Goal: Complete application form

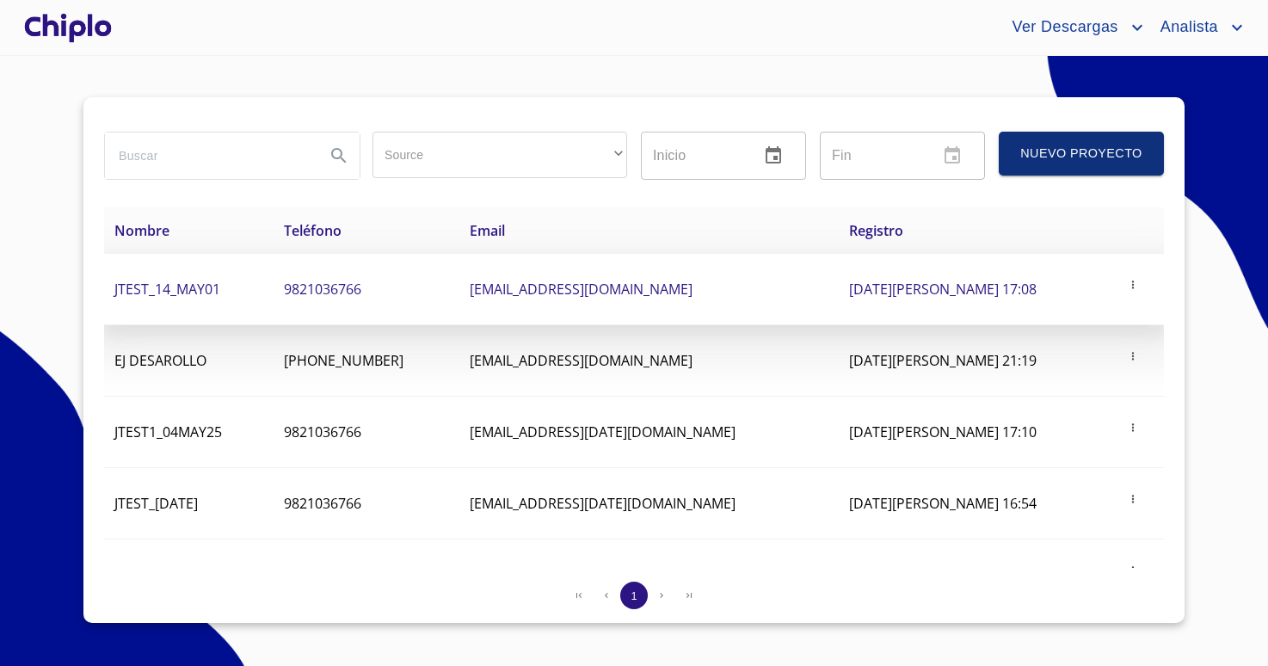
click at [230, 303] on td "JTEST_14_MAY01" at bounding box center [188, 289] width 169 height 71
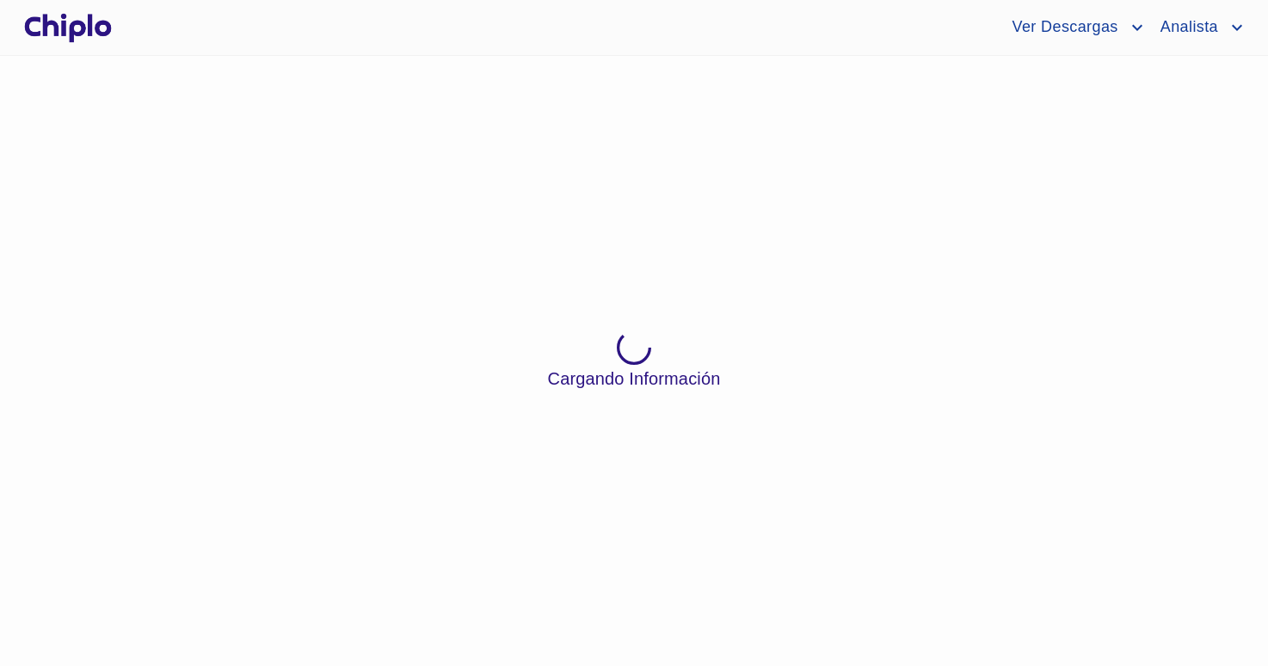
click at [90, 34] on div at bounding box center [68, 27] width 95 height 55
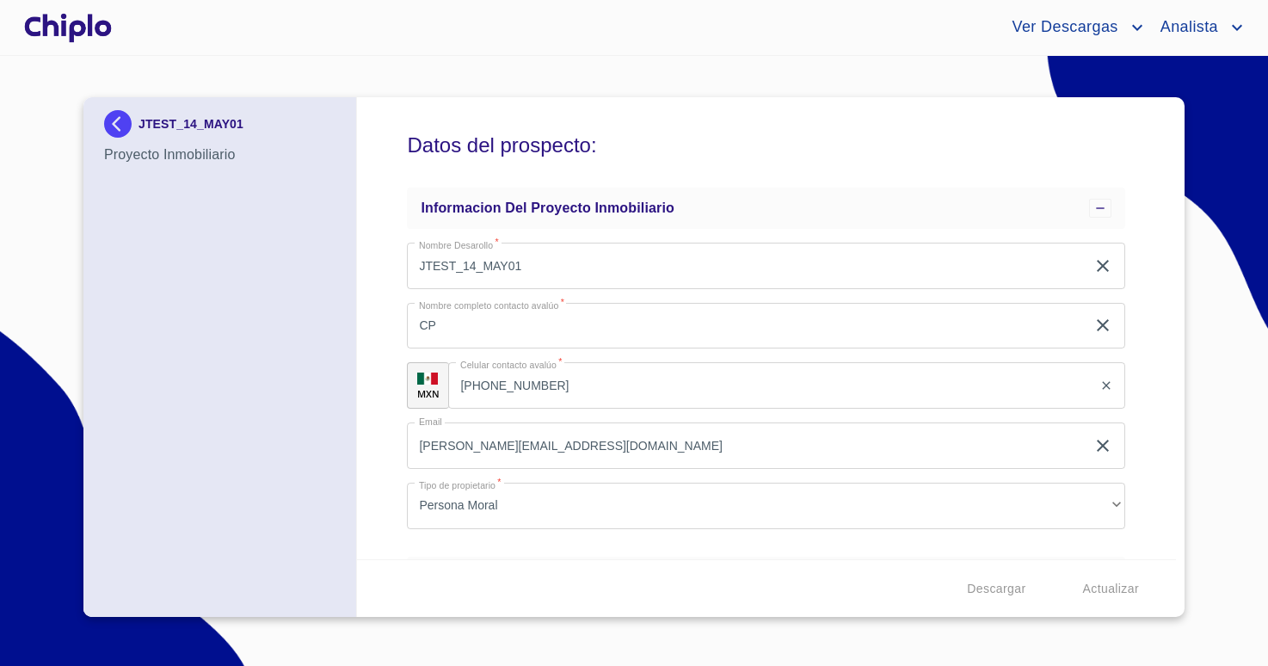
click at [110, 28] on div at bounding box center [68, 27] width 95 height 55
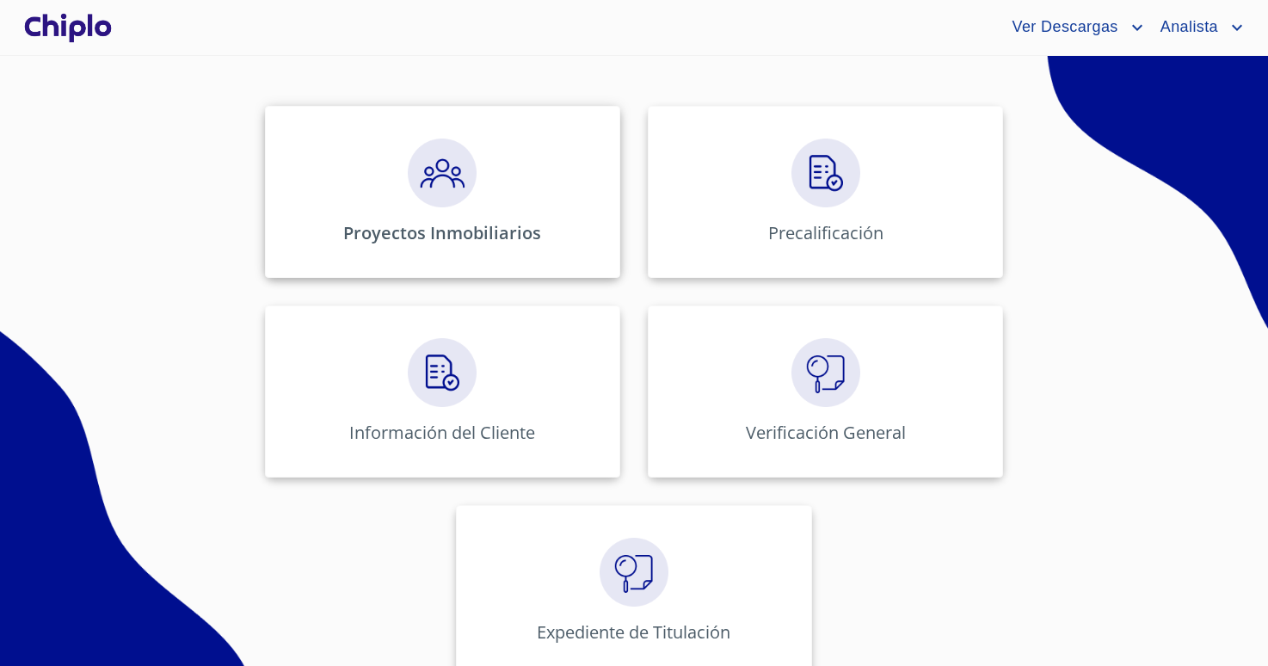
scroll to position [199, 0]
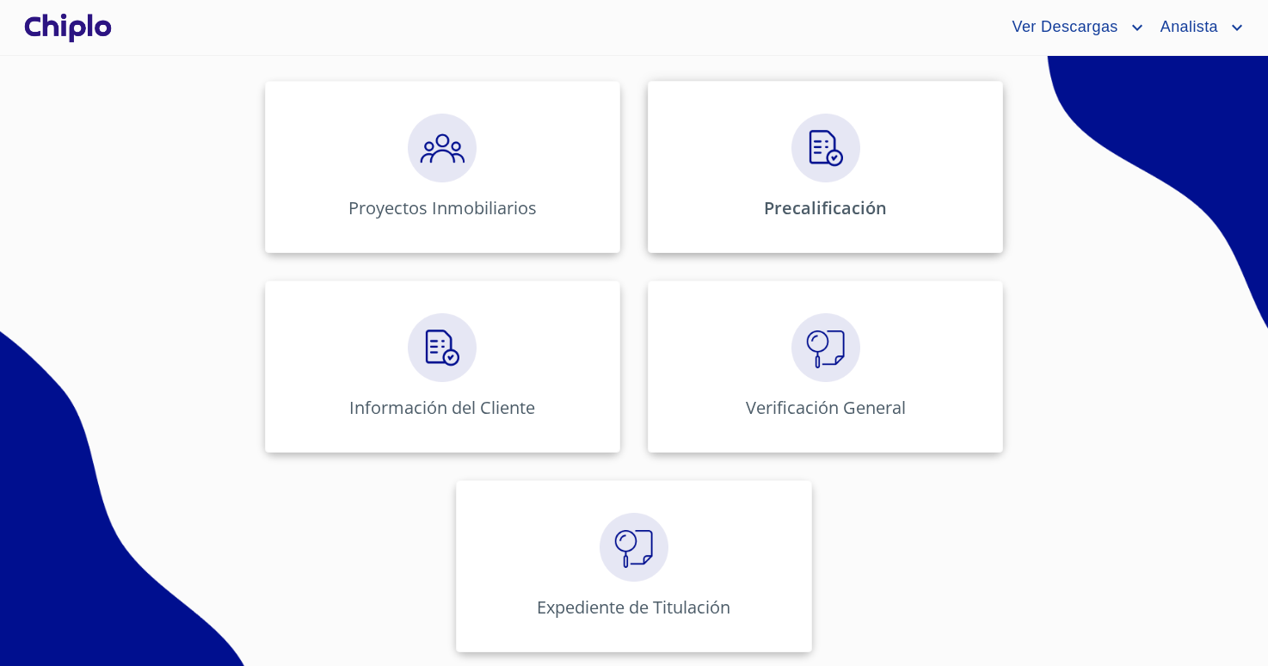
click at [709, 235] on div "Precalificación" at bounding box center [825, 167] width 355 height 172
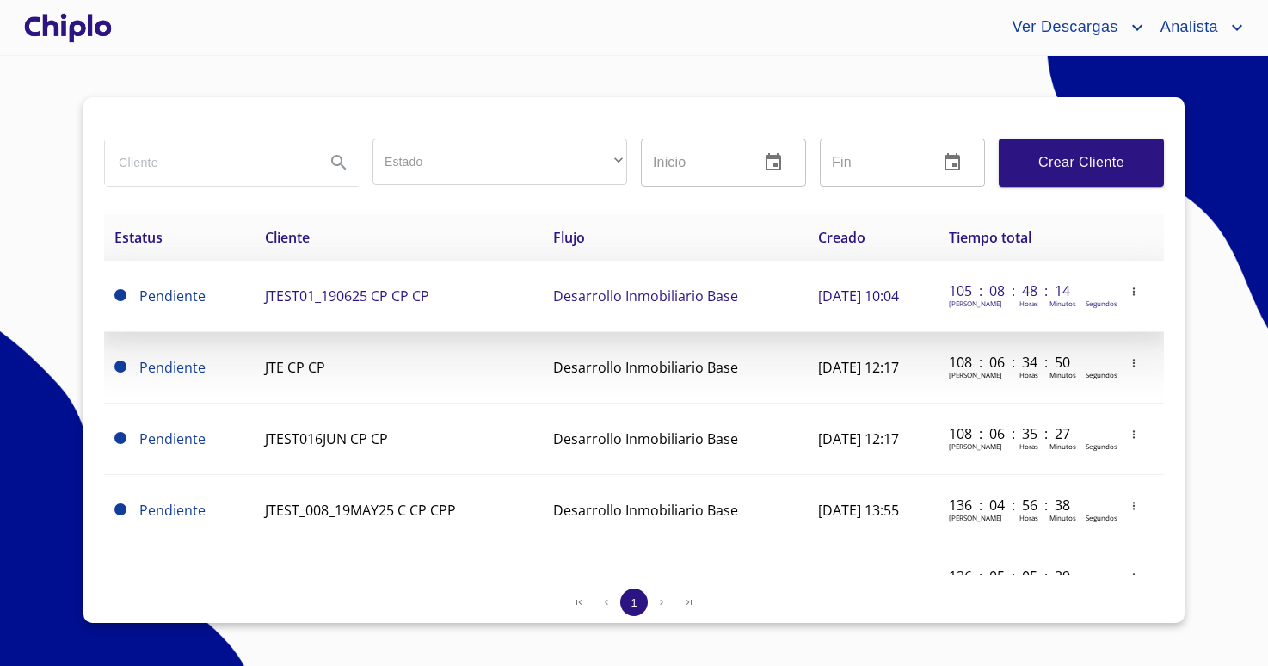
click at [330, 308] on td "JTEST01_190625 CP CP CP" at bounding box center [399, 296] width 288 height 71
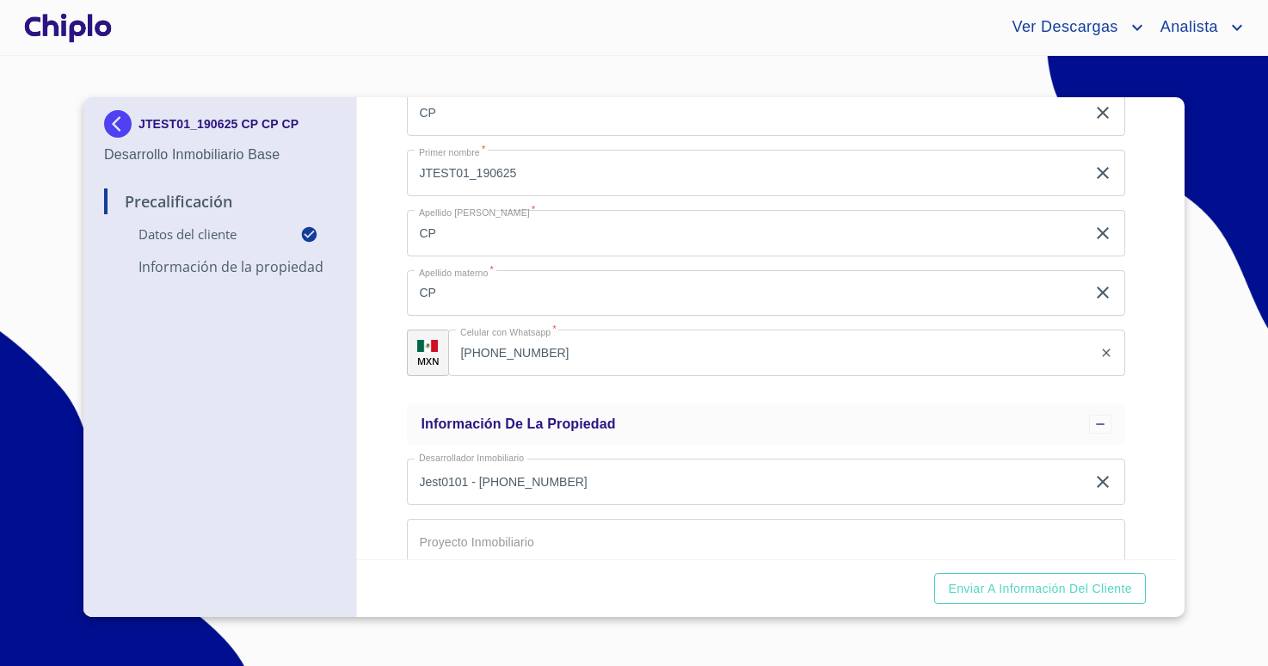
scroll to position [478, 0]
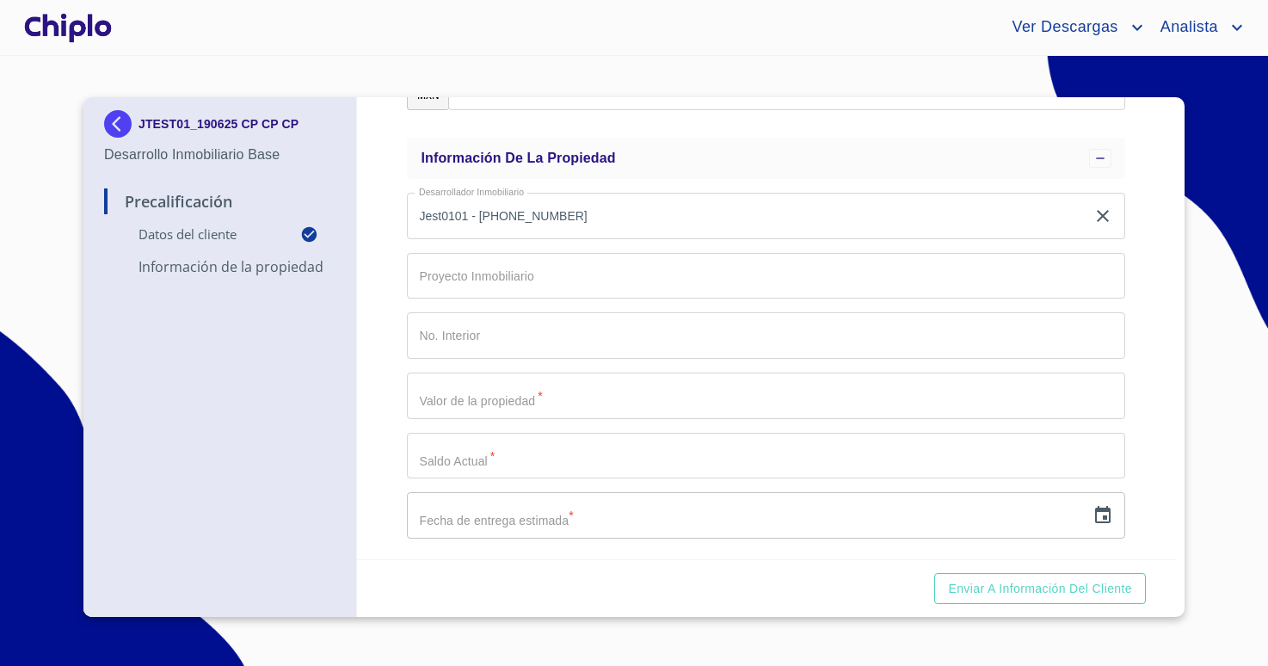
click at [509, 274] on input "Email   *" at bounding box center [766, 276] width 718 height 46
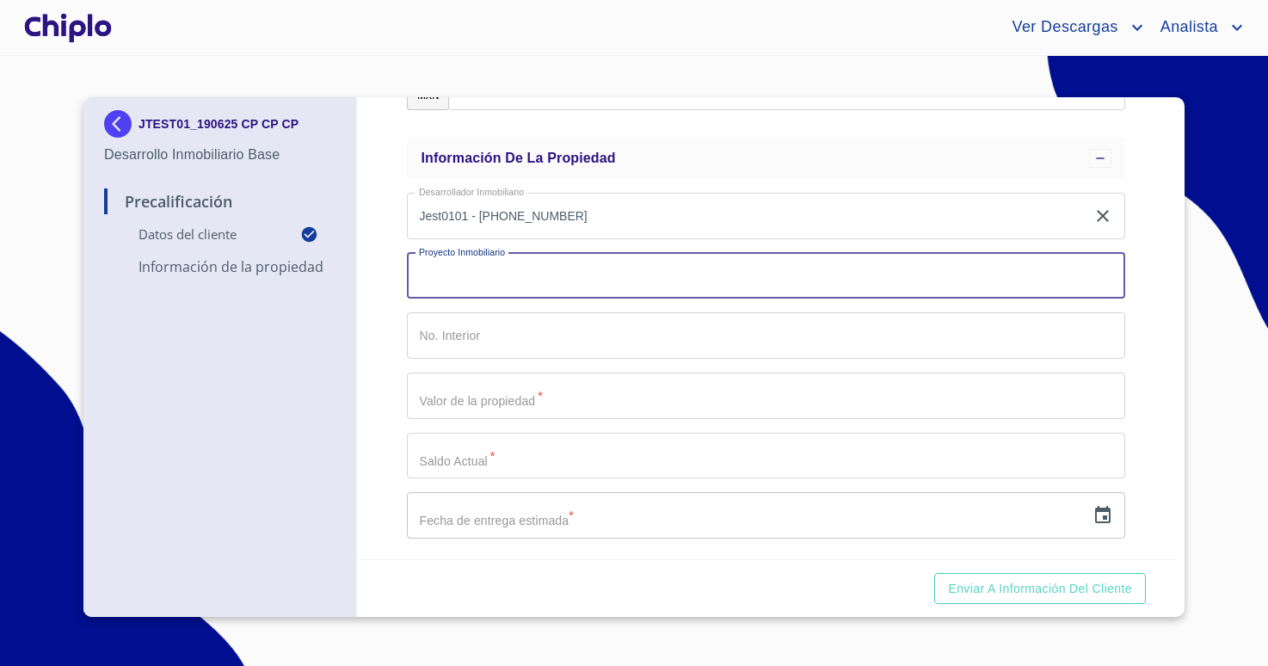
type input "J"
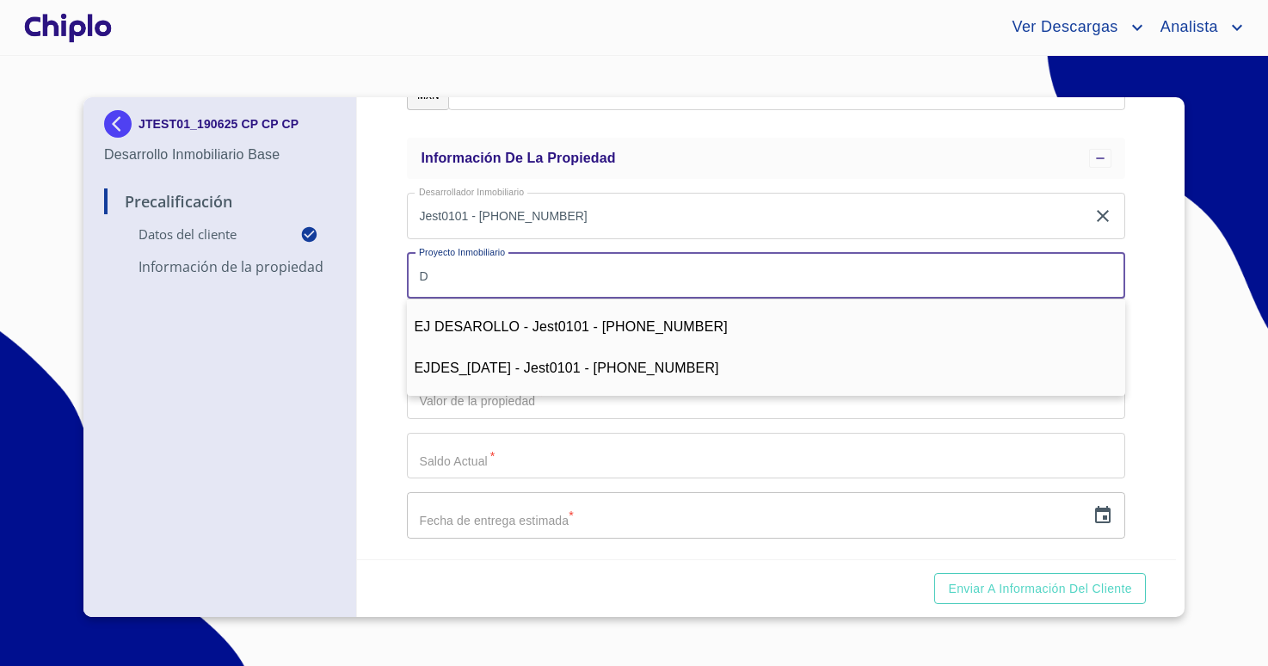
type input "D"
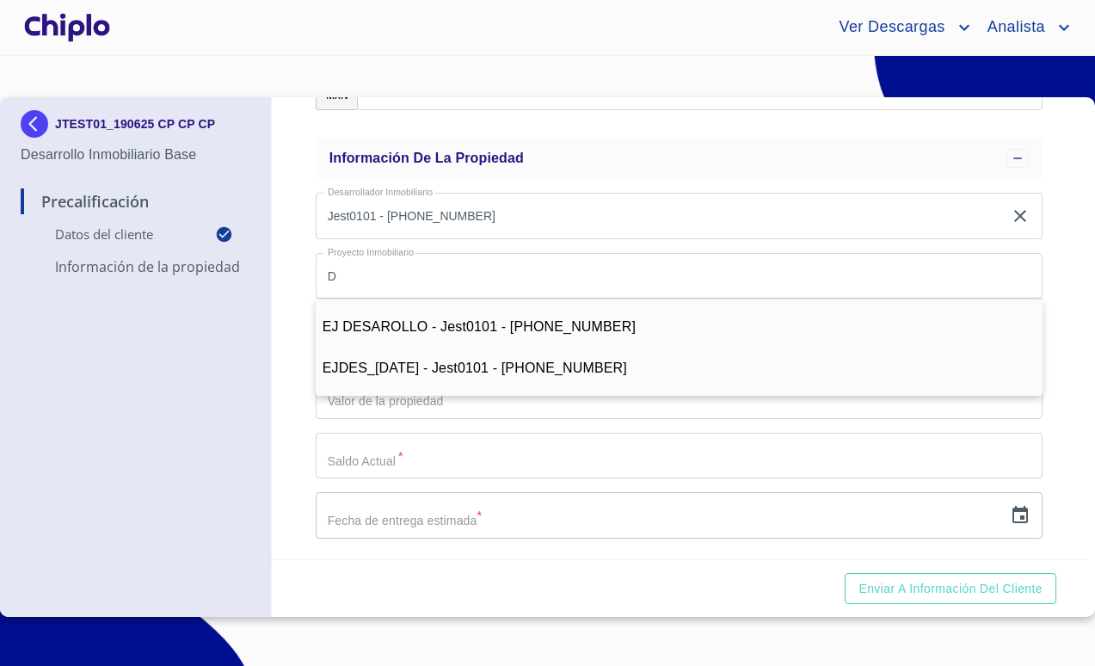
click at [406, 272] on input "D" at bounding box center [679, 276] width 727 height 46
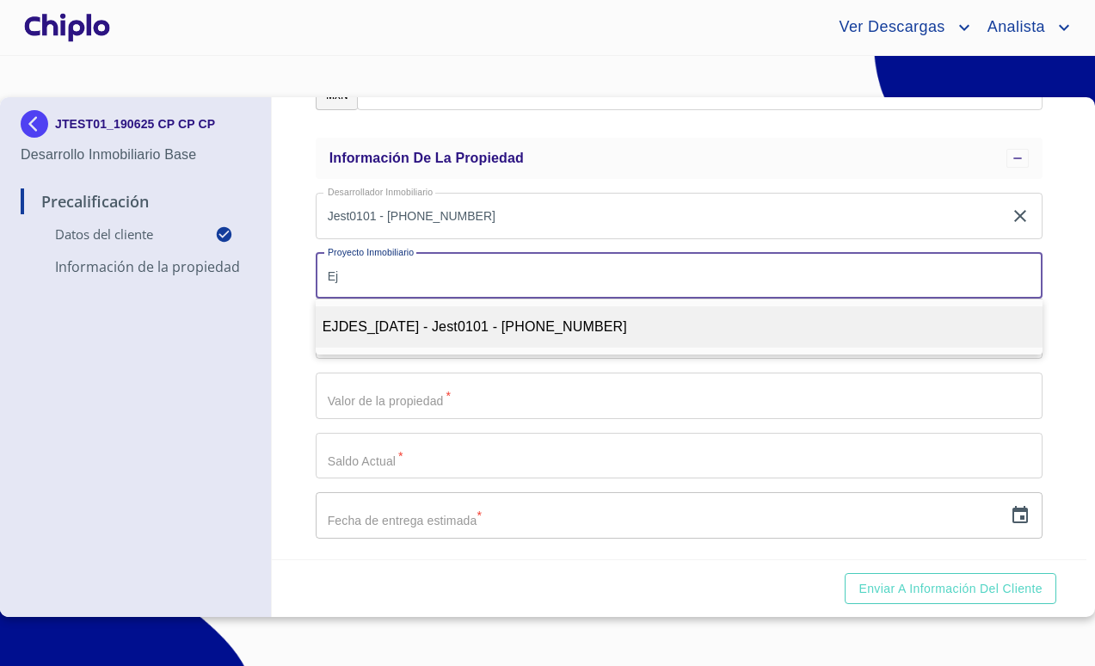
type input "E"
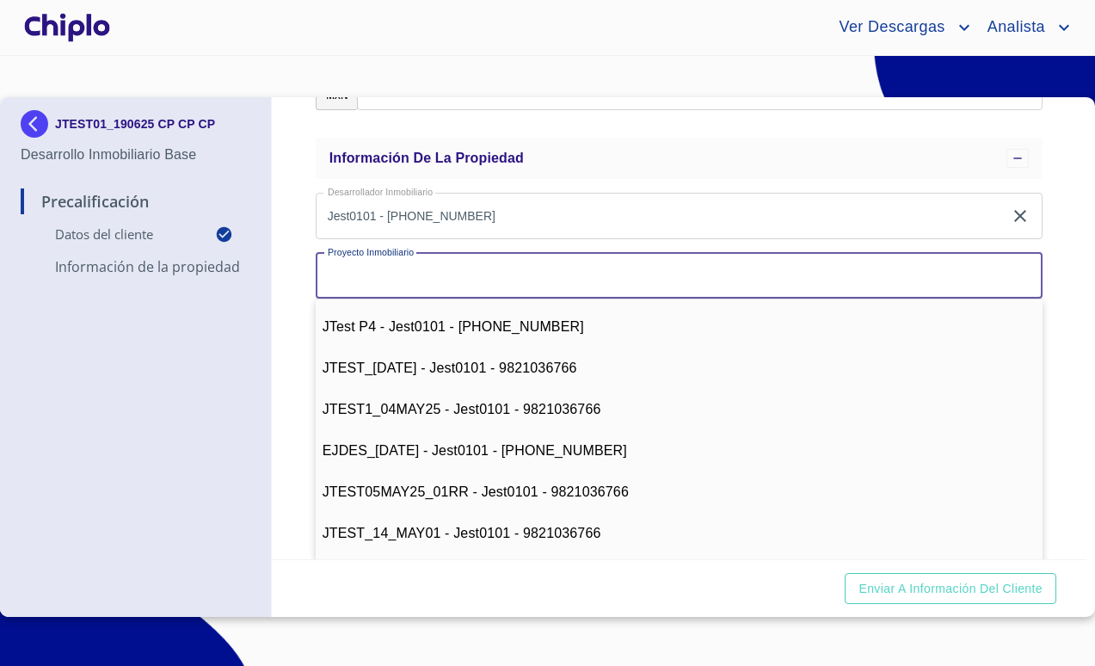
type input "J"
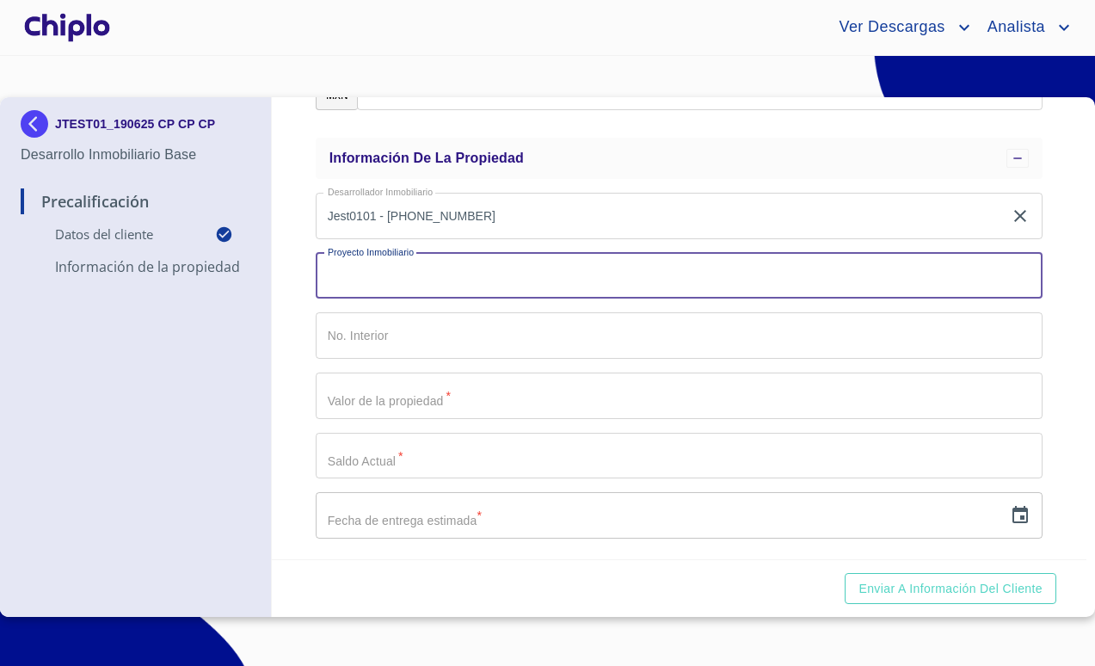
type input "d"
type input "D"
